Goal: Information Seeking & Learning: Learn about a topic

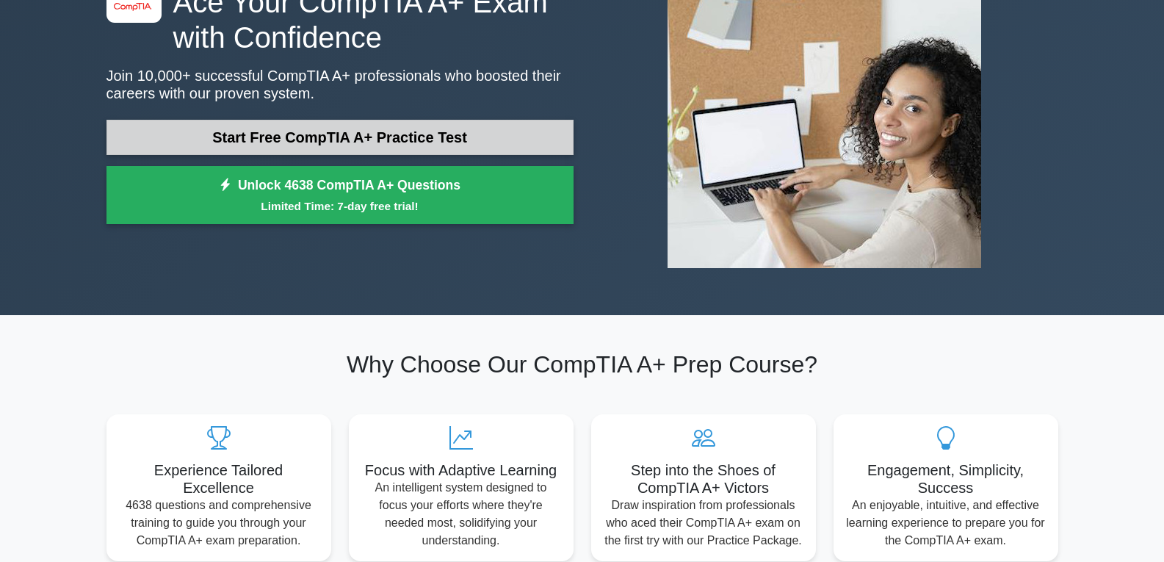
scroll to position [73, 0]
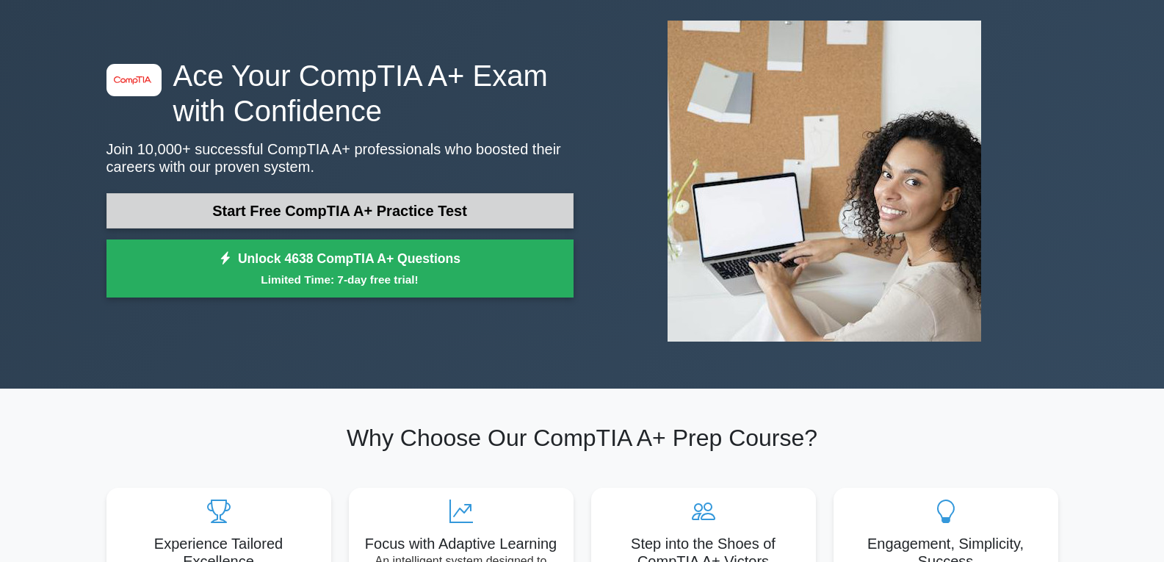
click at [326, 204] on link "Start Free CompTIA A+ Practice Test" at bounding box center [340, 210] width 467 height 35
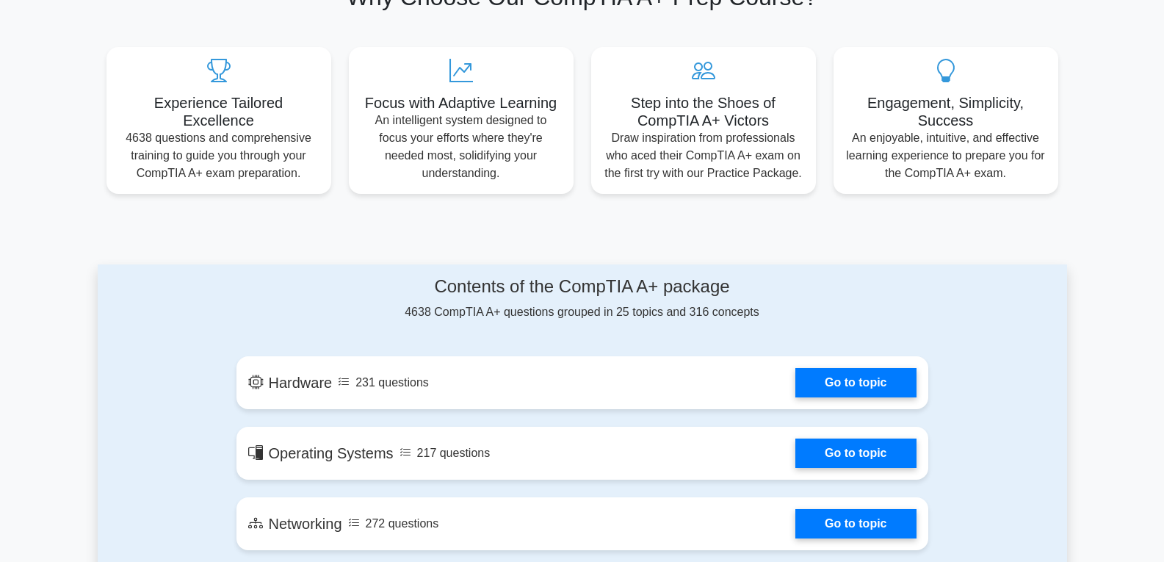
scroll to position [588, 0]
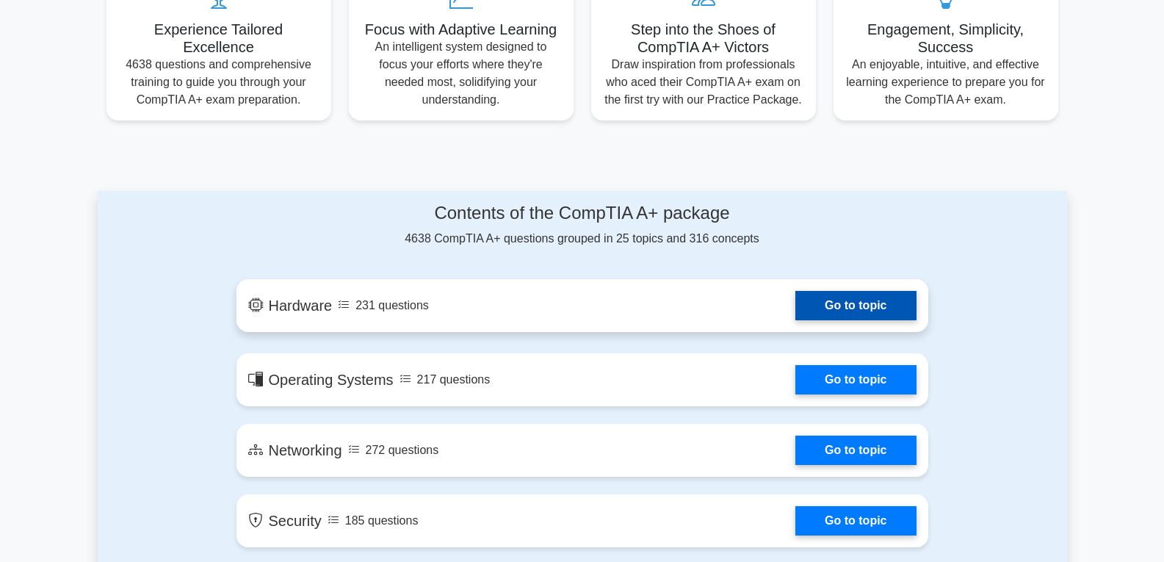
click at [796, 308] on link "Go to topic" at bounding box center [856, 305] width 120 height 29
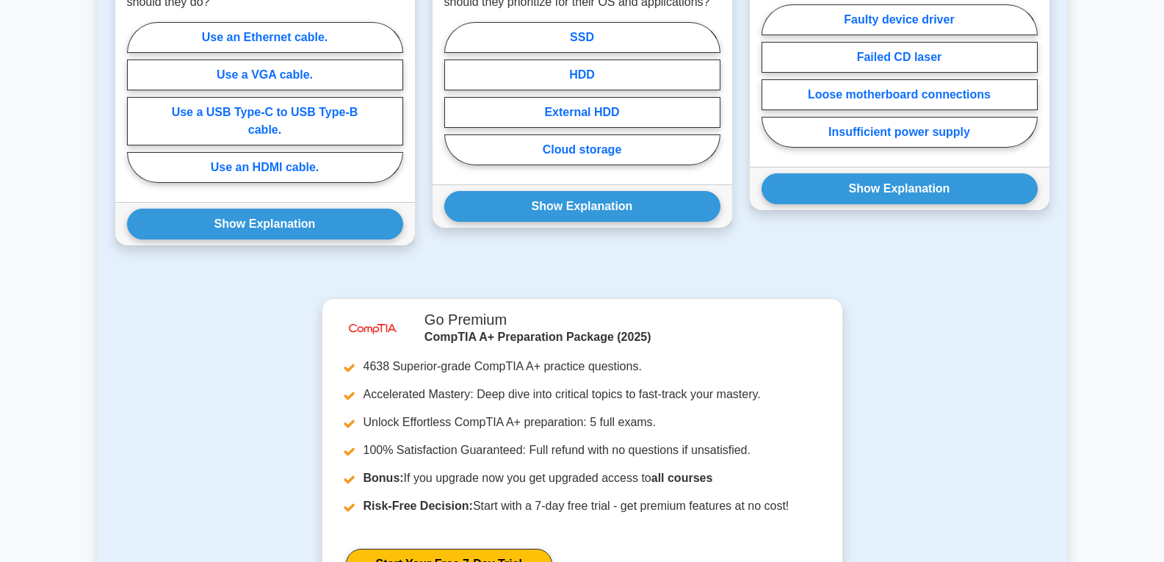
scroll to position [1249, 0]
